Goal: Transaction & Acquisition: Download file/media

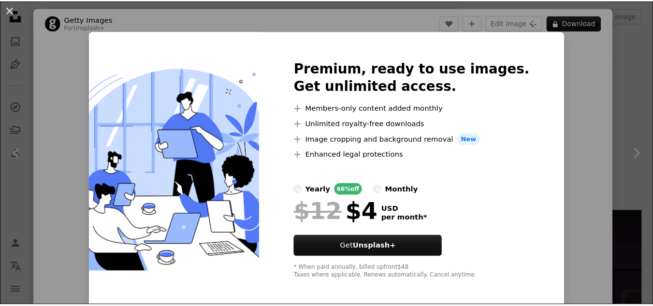
scroll to position [1570, 0]
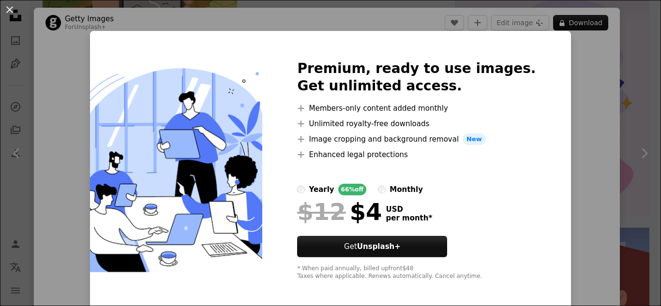
click at [634, 74] on div "An X shape Premium, ready to use images. Get unlimited access. A plus sign Memb…" at bounding box center [330, 153] width 661 height 306
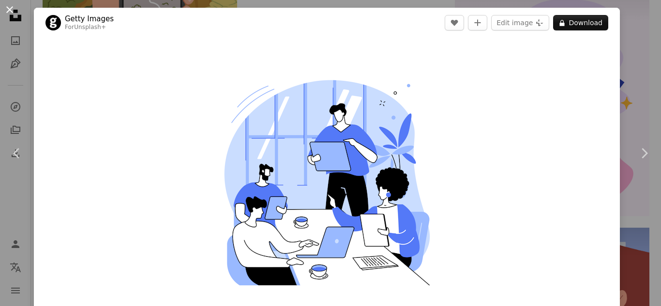
click at [15, 7] on button "An X shape" at bounding box center [10, 10] width 12 height 12
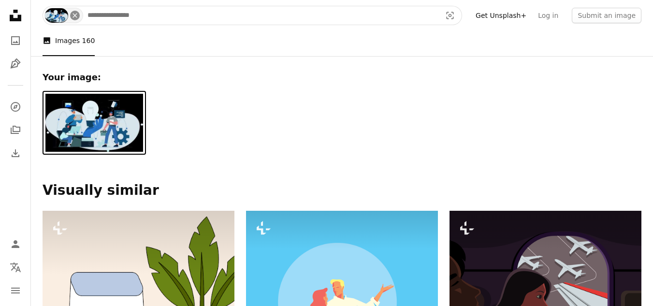
click at [73, 18] on icon "An X shape" at bounding box center [75, 16] width 8 height 8
type input "**********"
click button "A magnifying glass" at bounding box center [51, 15] width 16 height 18
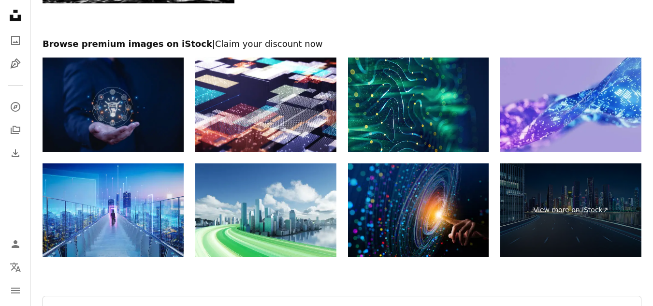
scroll to position [1599, 0]
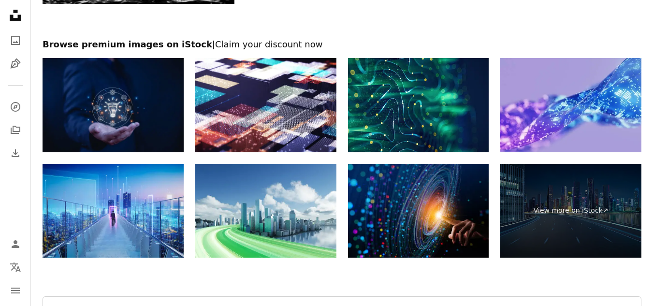
click at [131, 112] on img at bounding box center [113, 105] width 141 height 94
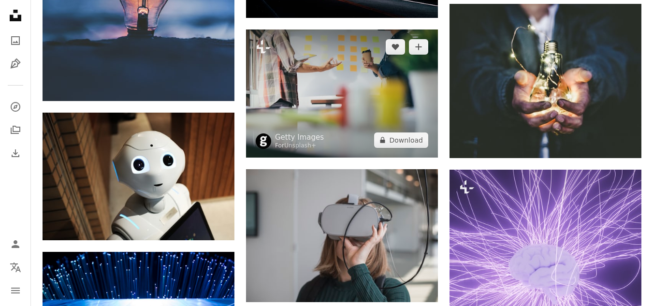
scroll to position [923, 0]
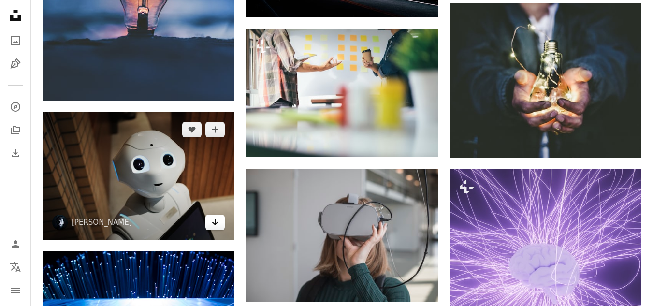
click at [215, 229] on link "Arrow pointing down" at bounding box center [215, 222] width 19 height 15
